Goal: Complete application form

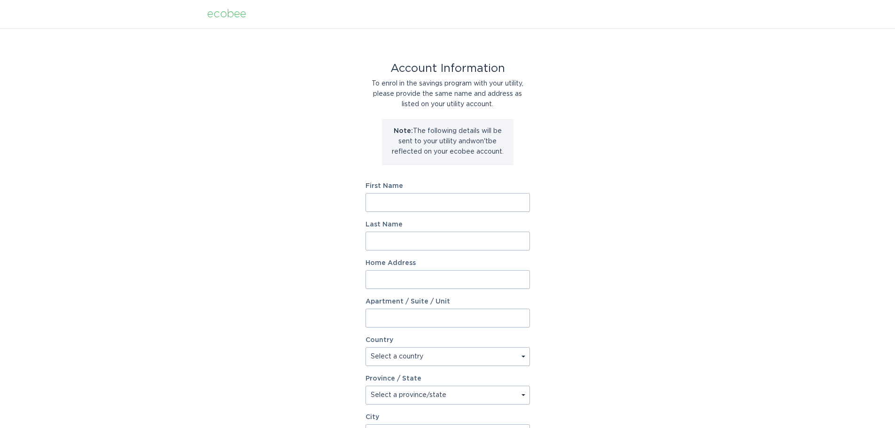
click at [395, 205] on input "First Name" at bounding box center [448, 202] width 164 height 19
type input "[PERSON_NAME]"
type input "KORACH"
type input "[STREET_ADDRESS]/a"
type input "N/a"
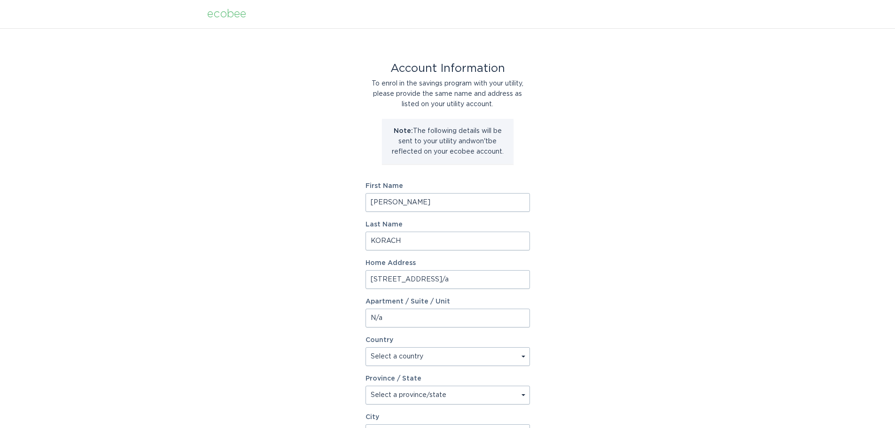
select select "US"
type input "CITRA"
type input "32113"
select select "FL"
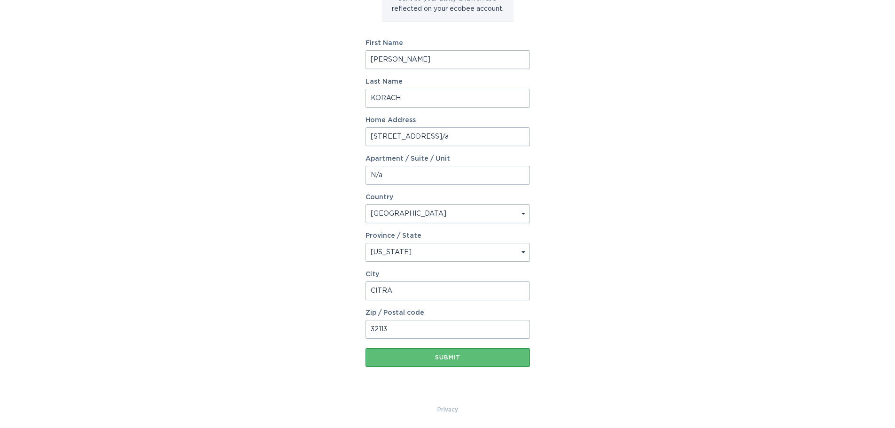
scroll to position [144, 0]
click at [442, 358] on div "Submit" at bounding box center [447, 357] width 155 height 6
